Goal: Communication & Community: Participate in discussion

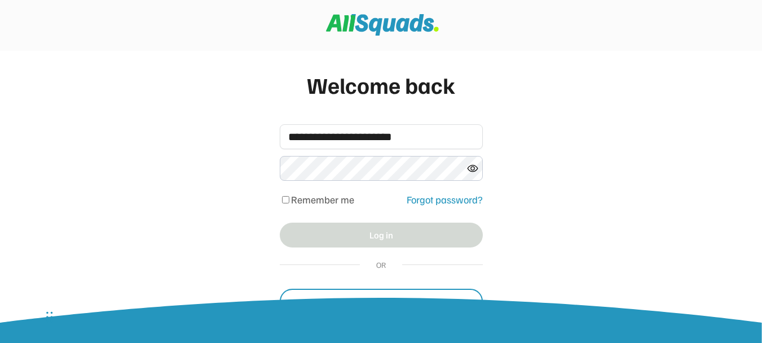
click at [554, 195] on div "**********" at bounding box center [381, 210] width 762 height 420
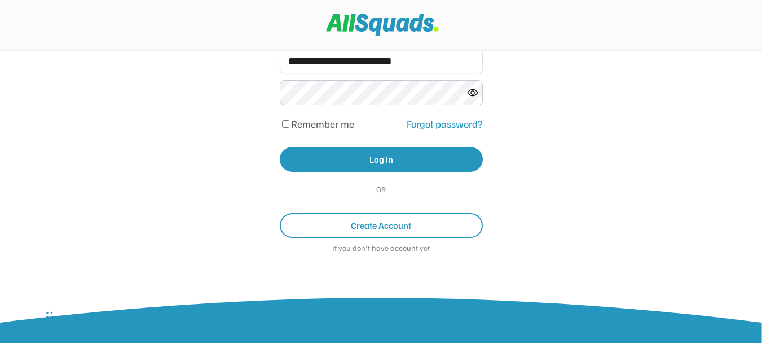
scroll to position [78, 0]
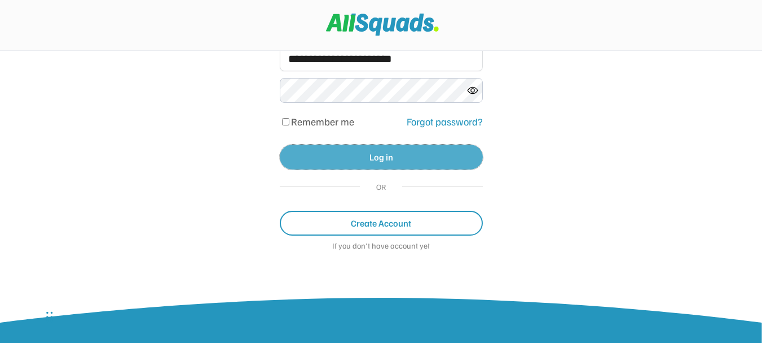
click at [379, 159] on button "Log in" at bounding box center [381, 156] width 203 height 25
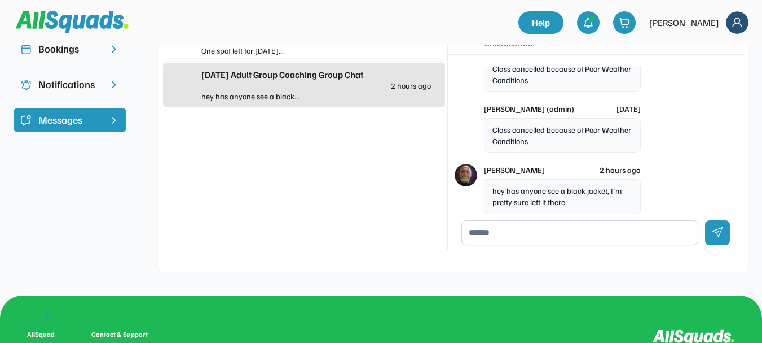
scroll to position [113, 0]
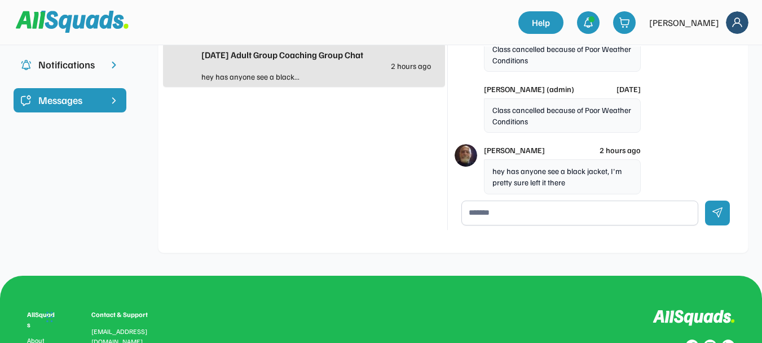
click at [555, 172] on div "hey has anyone see a black jacket, I'm pretty sure left it there" at bounding box center [562, 176] width 157 height 34
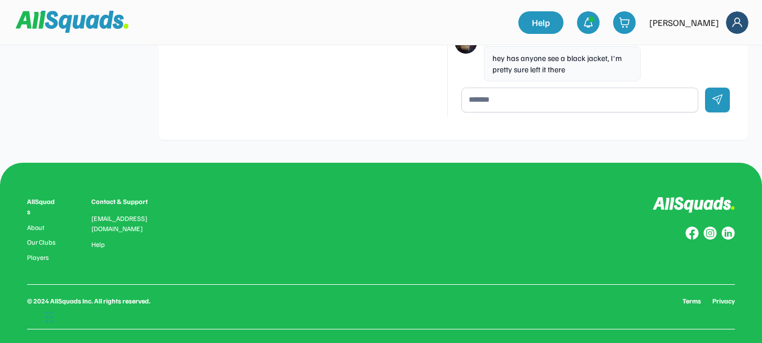
scroll to position [0, 0]
